Goal: Transaction & Acquisition: Obtain resource

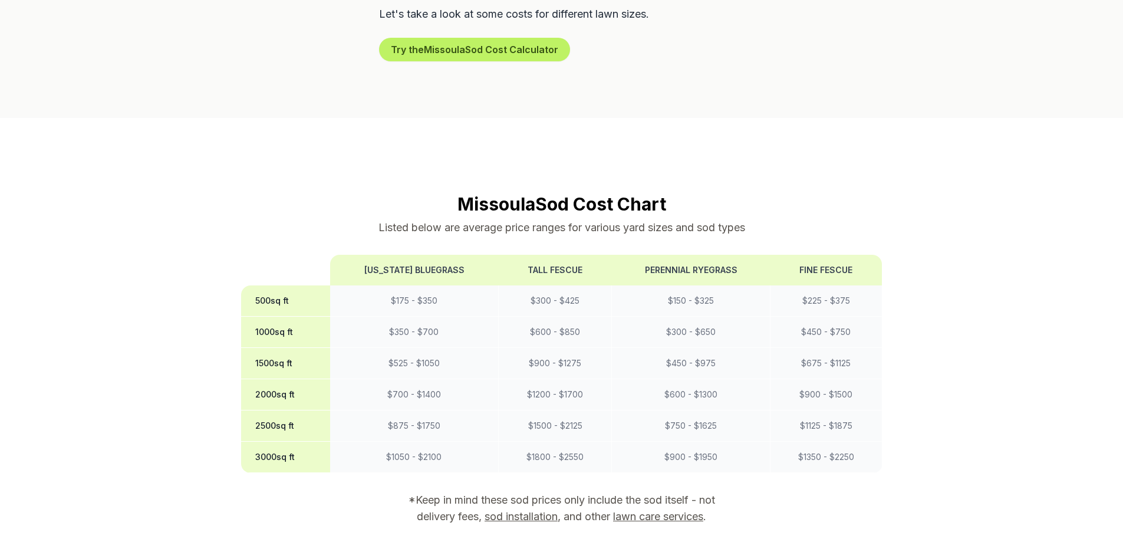
scroll to position [884, 0]
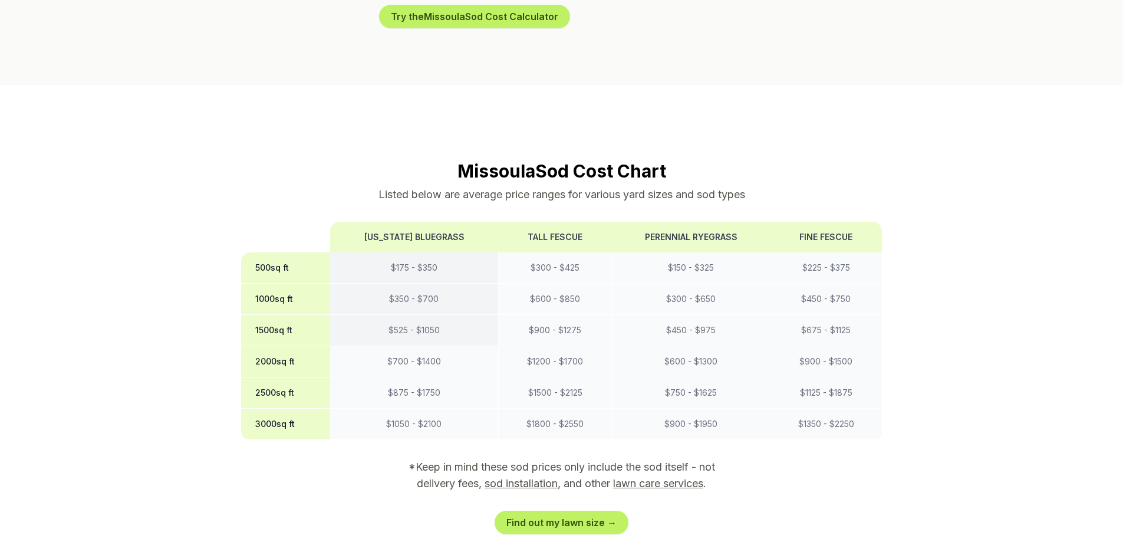
click at [428, 315] on td "$ 525 - $ 1050" at bounding box center [414, 330] width 169 height 31
click at [418, 346] on td "$ 700 - $ 1400" at bounding box center [414, 361] width 169 height 31
click at [567, 510] on link "Find out my lawn size →" at bounding box center [561, 522] width 134 height 24
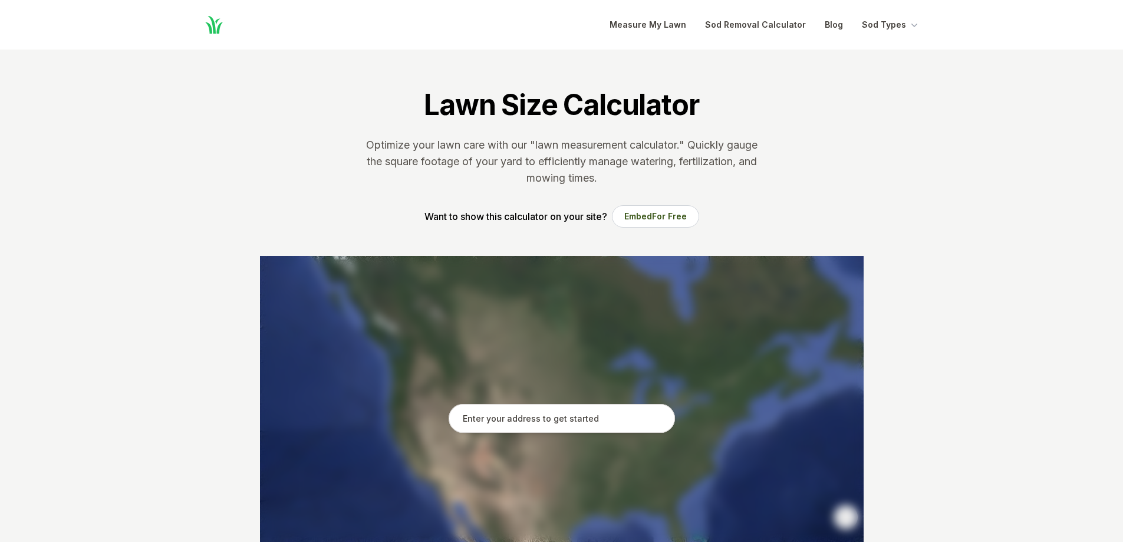
click at [553, 414] on input "text" at bounding box center [561, 418] width 226 height 29
type input "3"
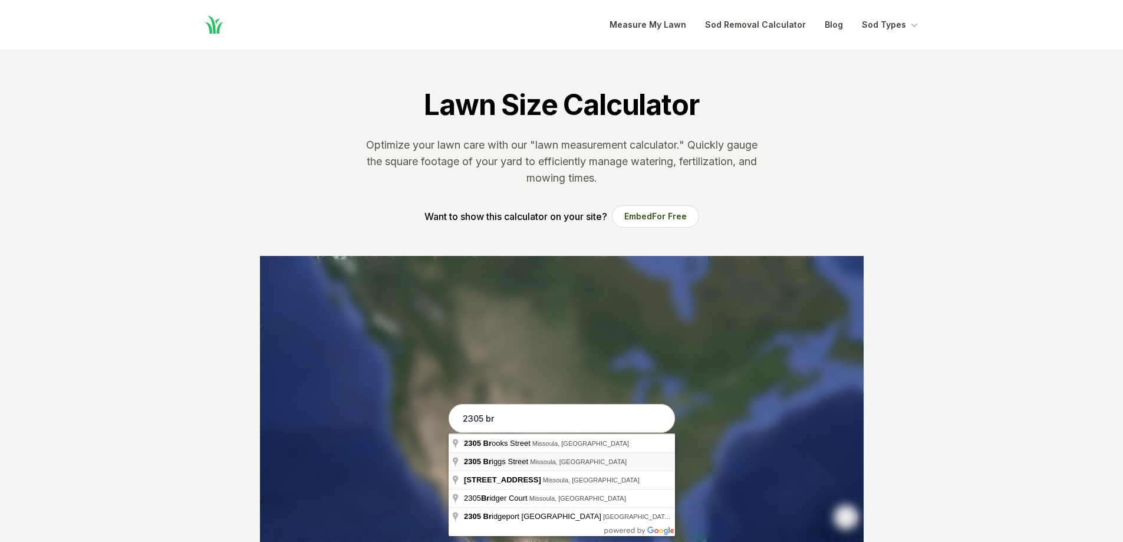
type input "[STREET_ADDRESS][PERSON_NAME]"
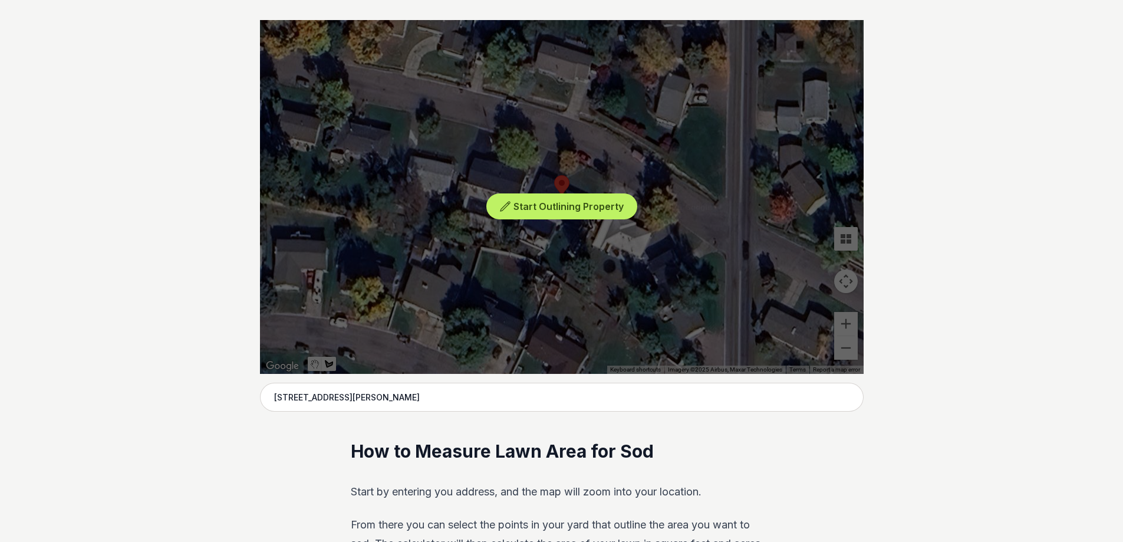
scroll to position [177, 0]
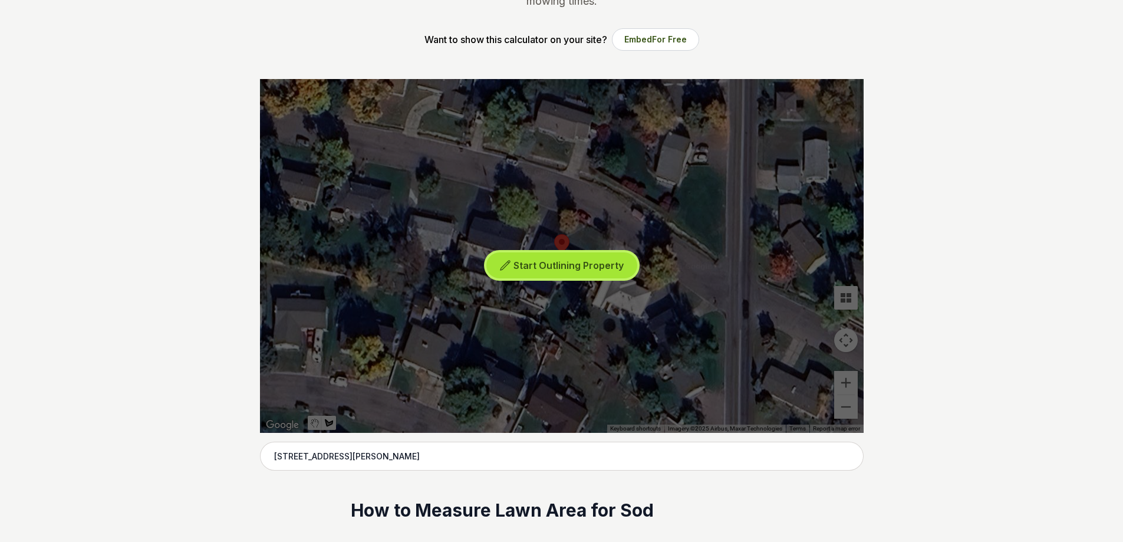
click at [580, 275] on button "Start Outlining Property" at bounding box center [561, 265] width 151 height 27
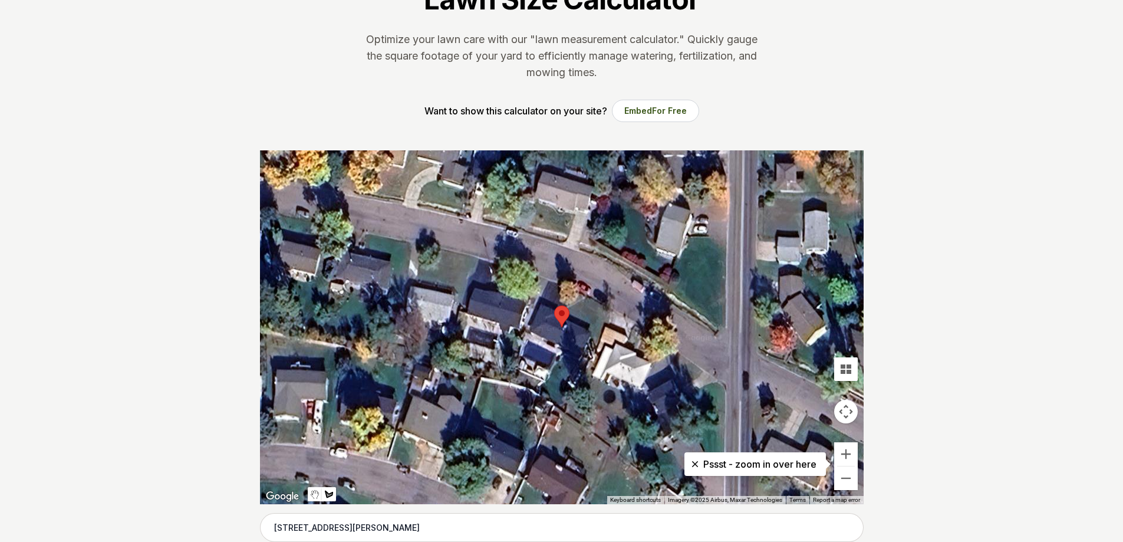
scroll to position [118, 0]
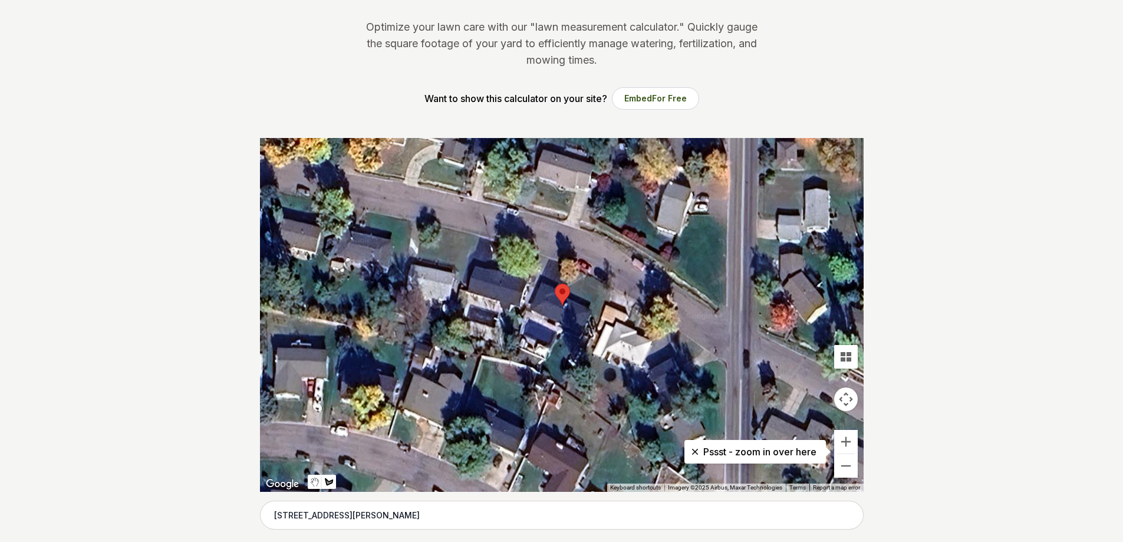
drag, startPoint x: 562, startPoint y: 339, endPoint x: 563, endPoint y: 331, distance: 8.9
click at [563, 331] on div at bounding box center [561, 315] width 603 height 354
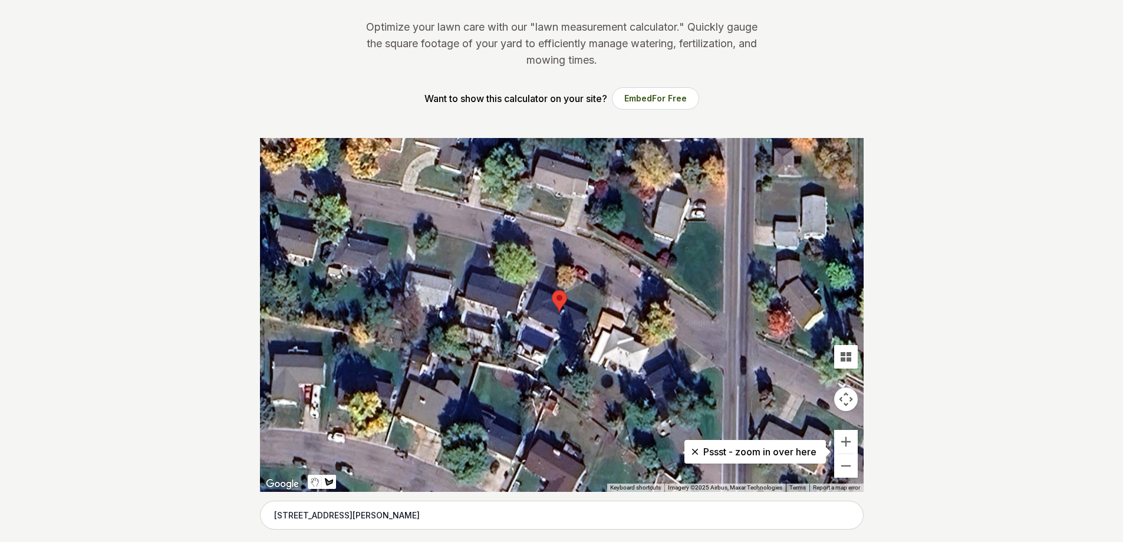
drag, startPoint x: 567, startPoint y: 330, endPoint x: 562, endPoint y: 338, distance: 9.3
click at [562, 338] on div at bounding box center [561, 315] width 603 height 354
click at [561, 340] on div at bounding box center [561, 315] width 603 height 354
click at [560, 337] on div at bounding box center [561, 315] width 603 height 354
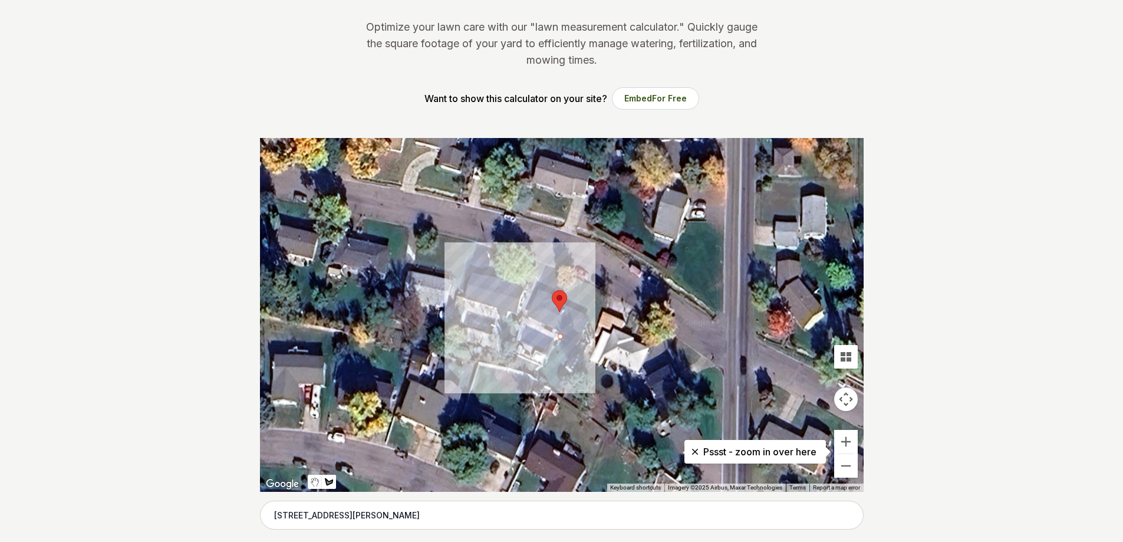
click at [536, 375] on div at bounding box center [561, 315] width 603 height 354
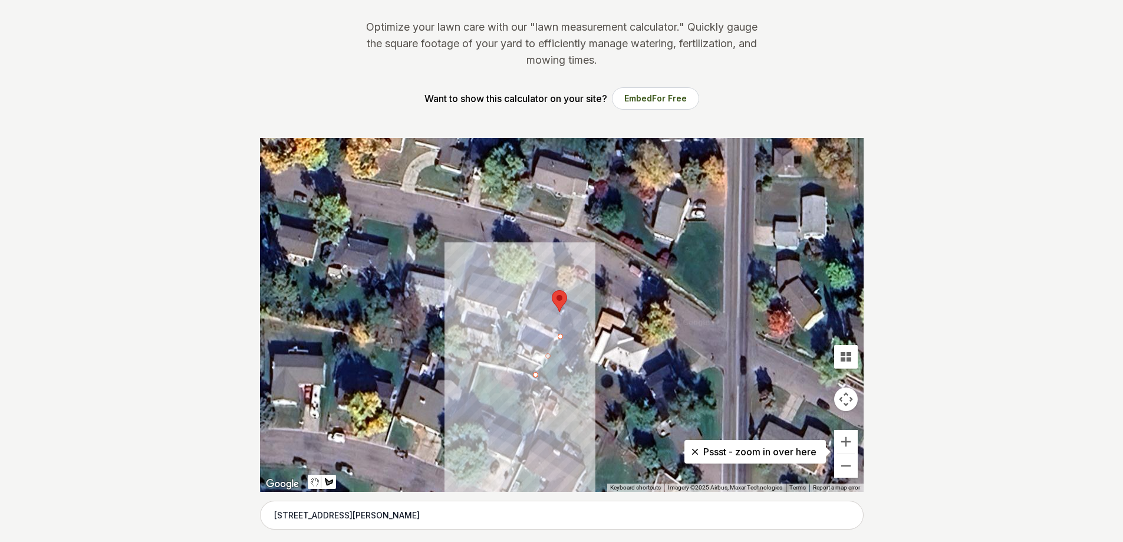
click at [563, 396] on div at bounding box center [561, 315] width 603 height 354
click at [578, 355] on div at bounding box center [561, 315] width 603 height 354
click at [560, 336] on div at bounding box center [561, 315] width 603 height 354
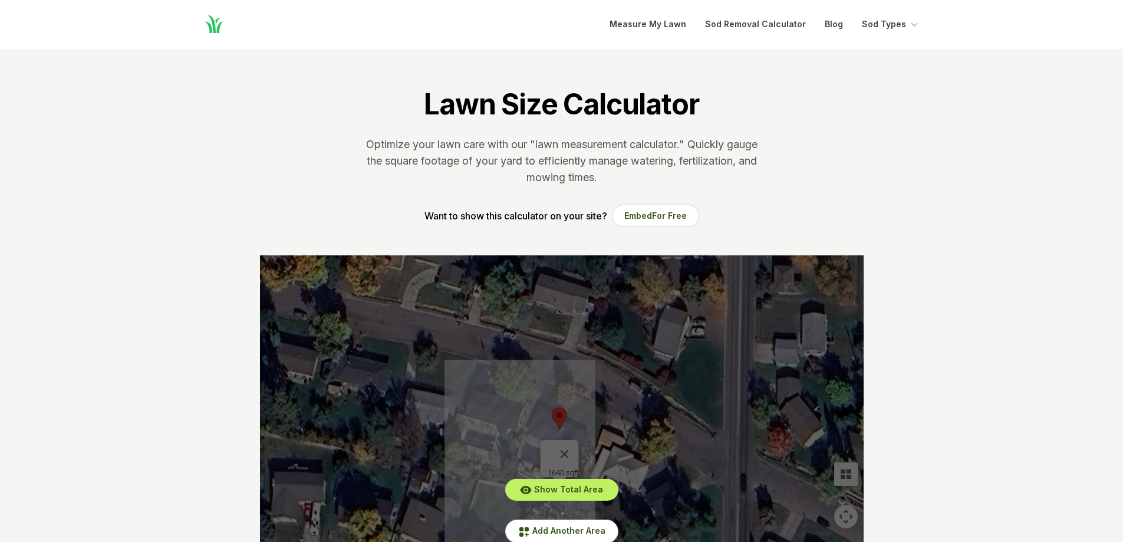
scroll to position [0, 0]
click at [686, 28] on link "Measure My Lawn" at bounding box center [647, 25] width 77 height 14
click at [209, 34] on icon "Global" at bounding box center [213, 24] width 21 height 21
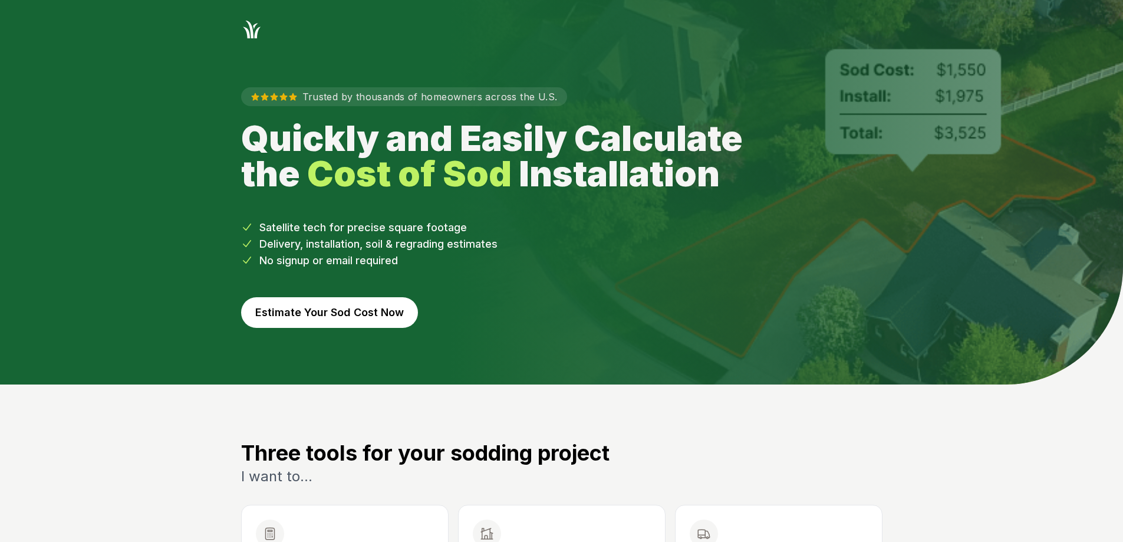
click at [328, 316] on button "Estimate Your Sod Cost Now" at bounding box center [329, 312] width 177 height 31
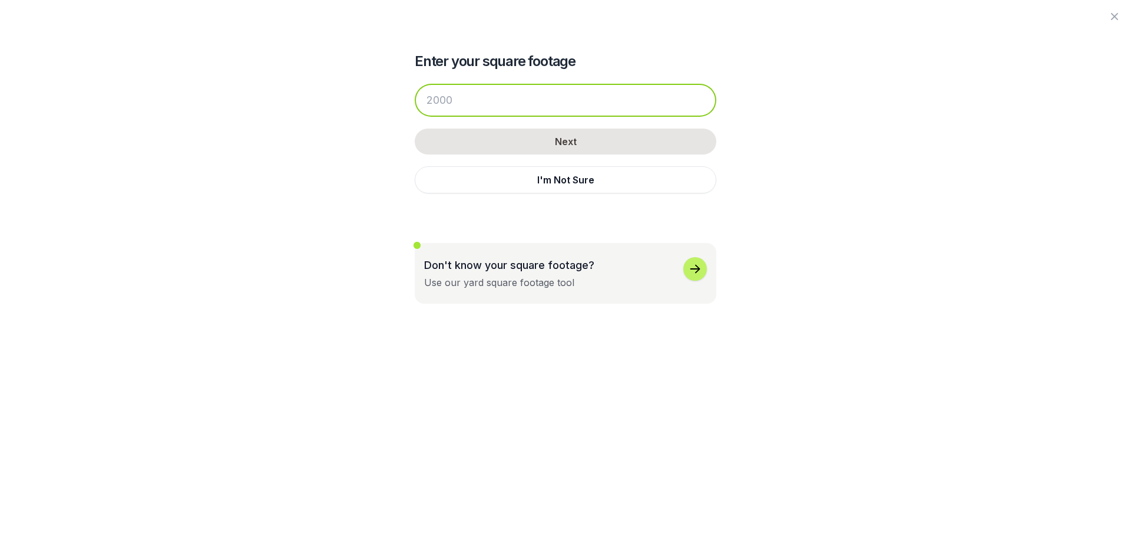
click at [540, 108] on input "number" at bounding box center [566, 100] width 302 height 33
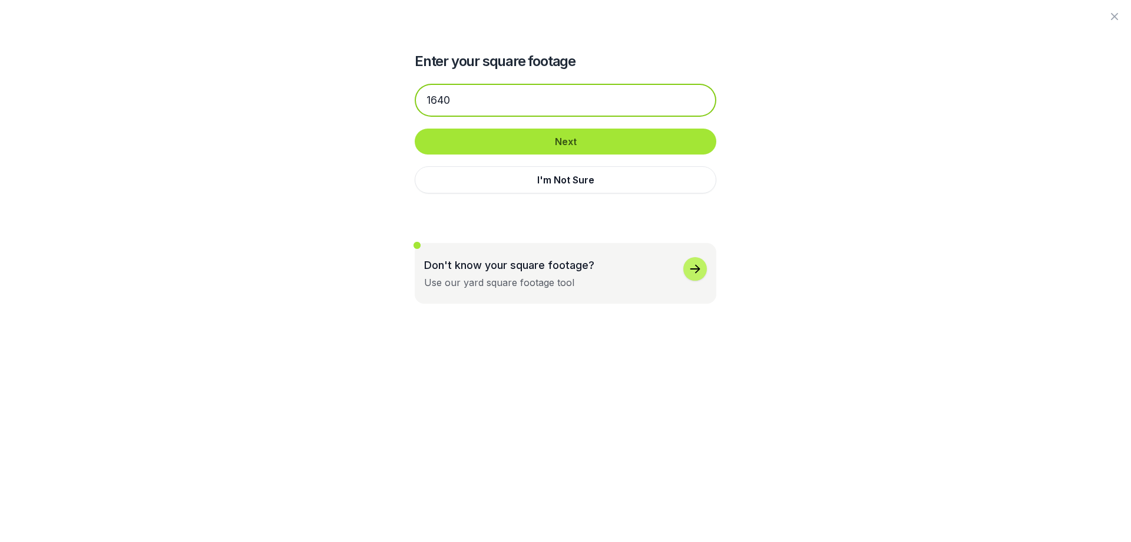
type input "1640"
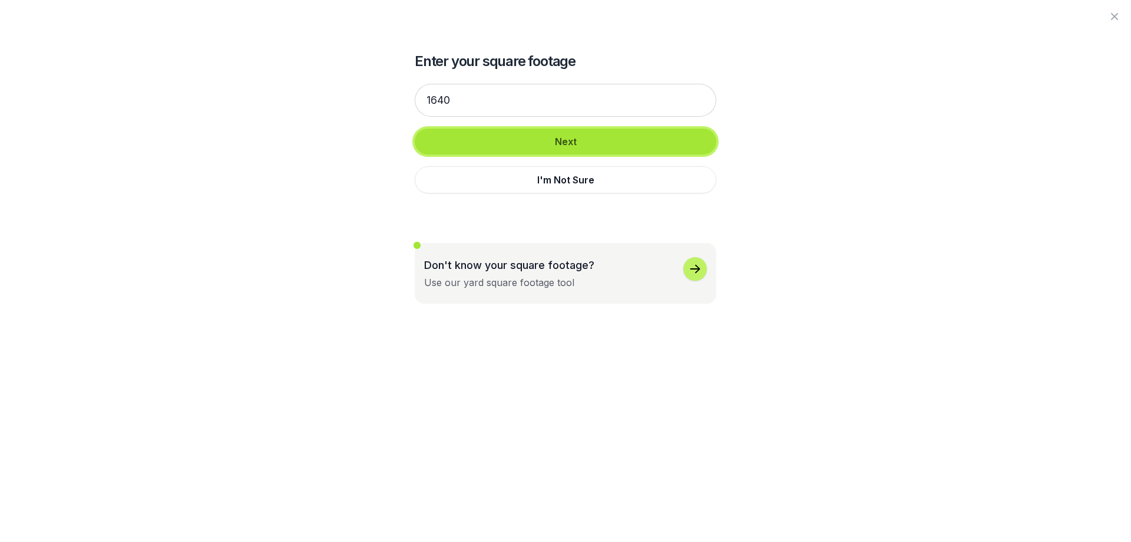
click at [580, 146] on button "Next" at bounding box center [566, 141] width 302 height 26
